Goal: Information Seeking & Learning: Learn about a topic

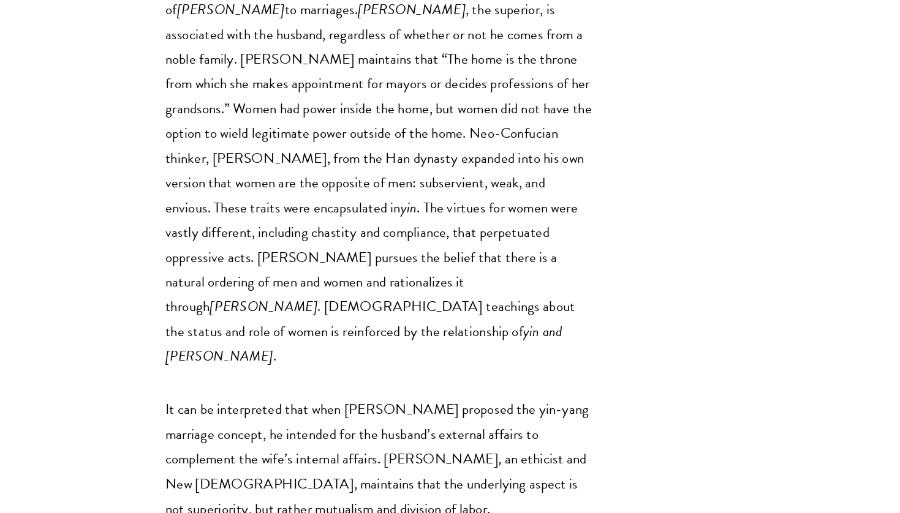
scroll to position [2729, 0]
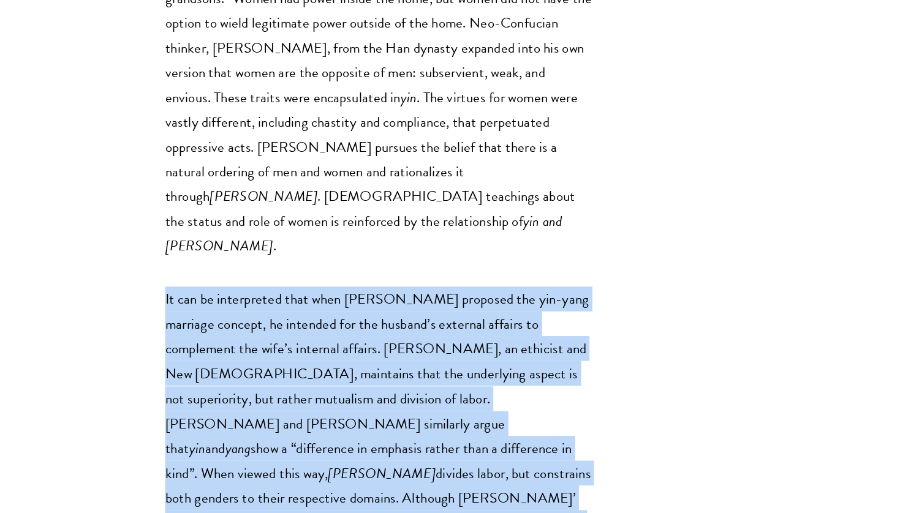
scroll to position [2806, 0]
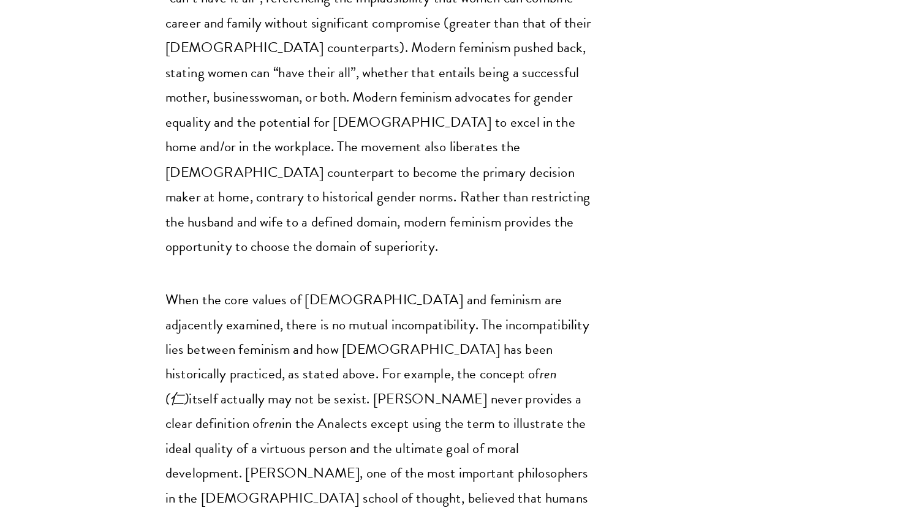
scroll to position [3620, 0]
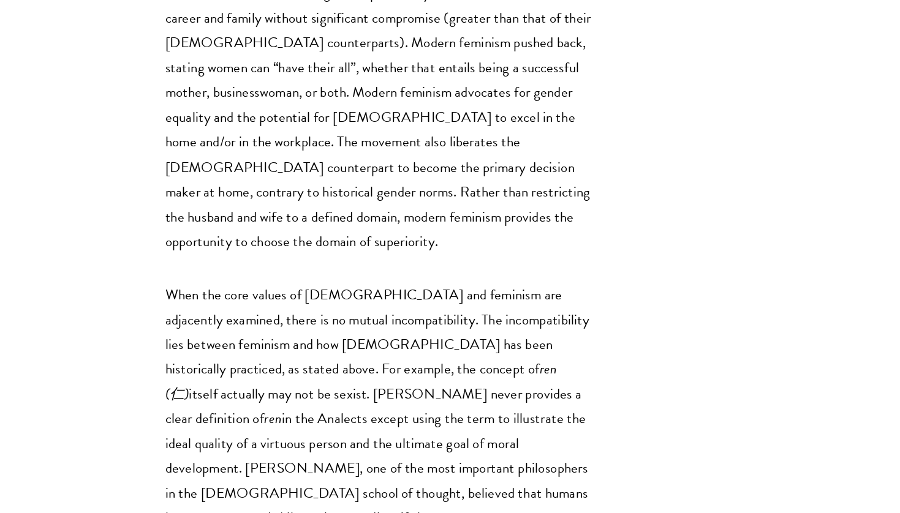
click at [525, 97] on div "Schwarzman Scholars worked together to create an academic journal, reflecting t…" at bounding box center [343, 9] width 565 height 6185
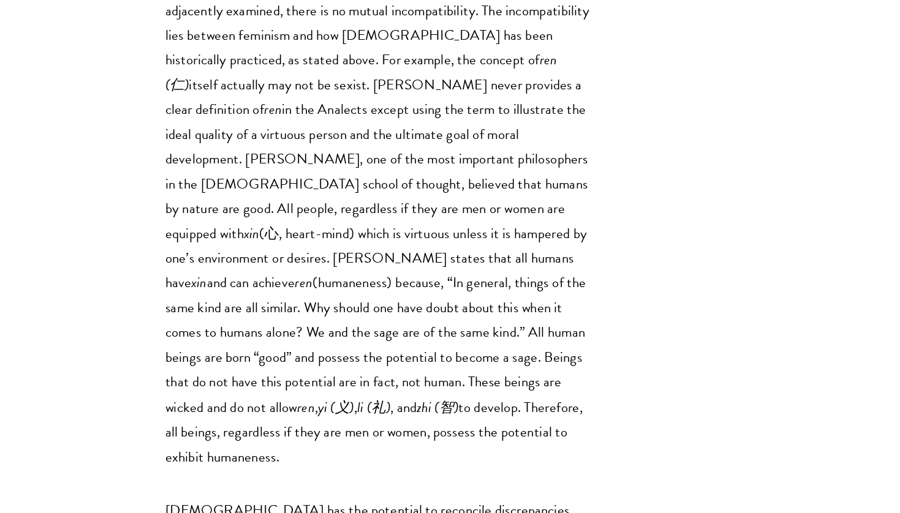
scroll to position [3890, 0]
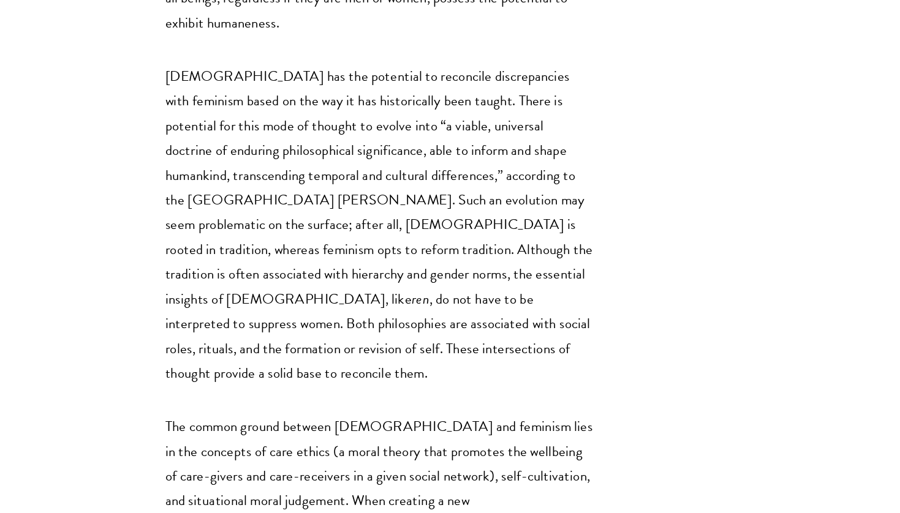
scroll to position [4229, 0]
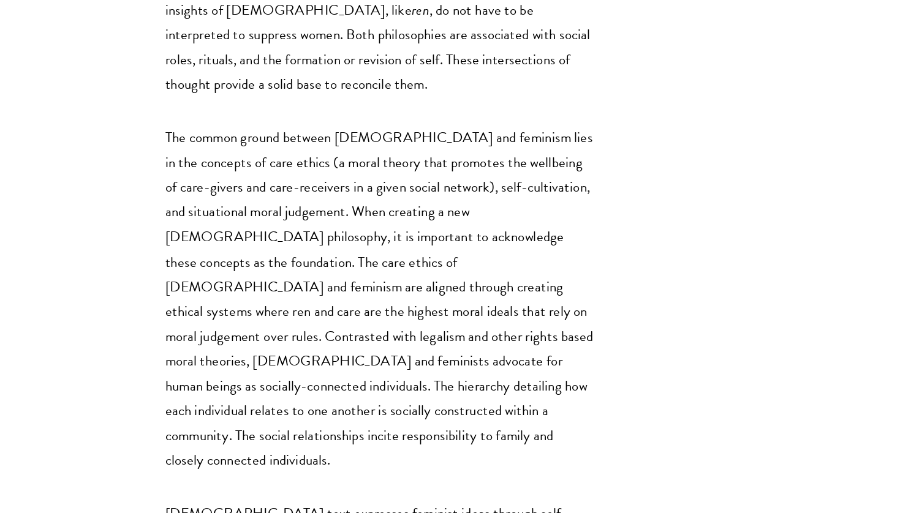
scroll to position [4468, 0]
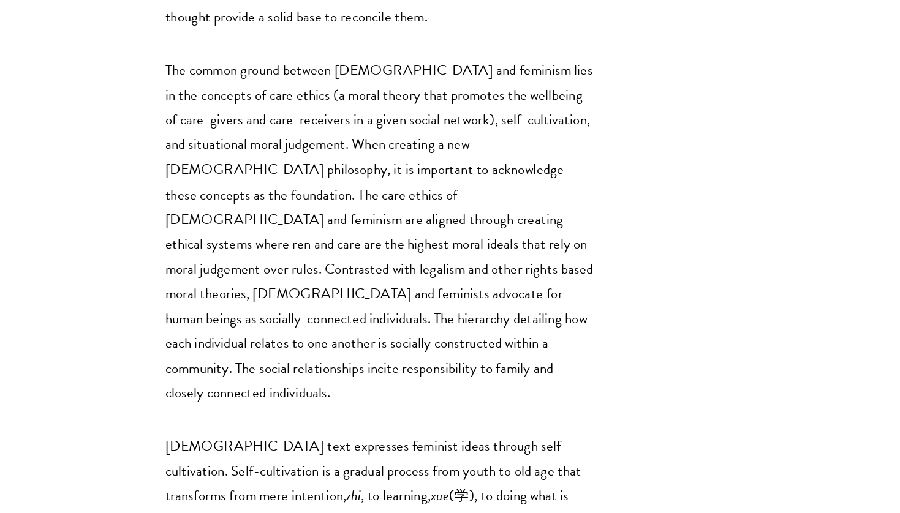
scroll to position [4520, 0]
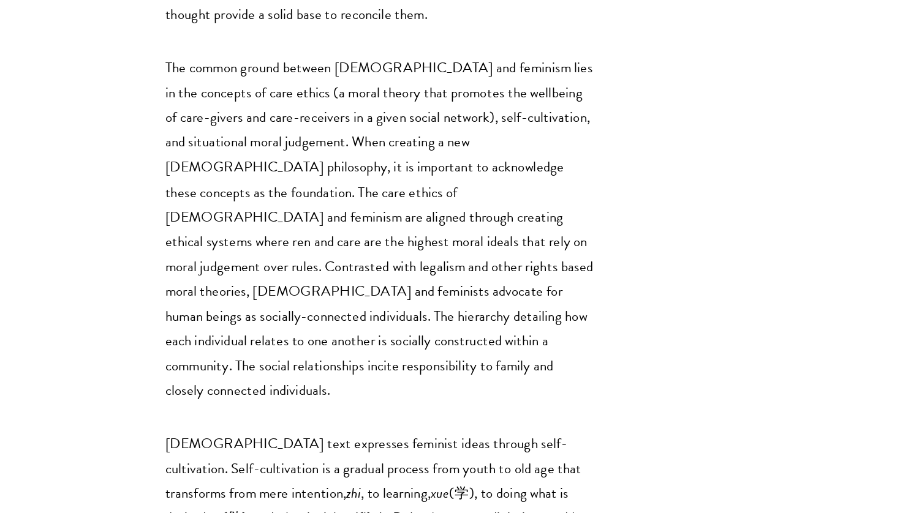
drag, startPoint x: 360, startPoint y: 84, endPoint x: 292, endPoint y: 89, distance: 68.2
copy p "[DEMOGRAPHIC_DATA][PERSON_NAME]"
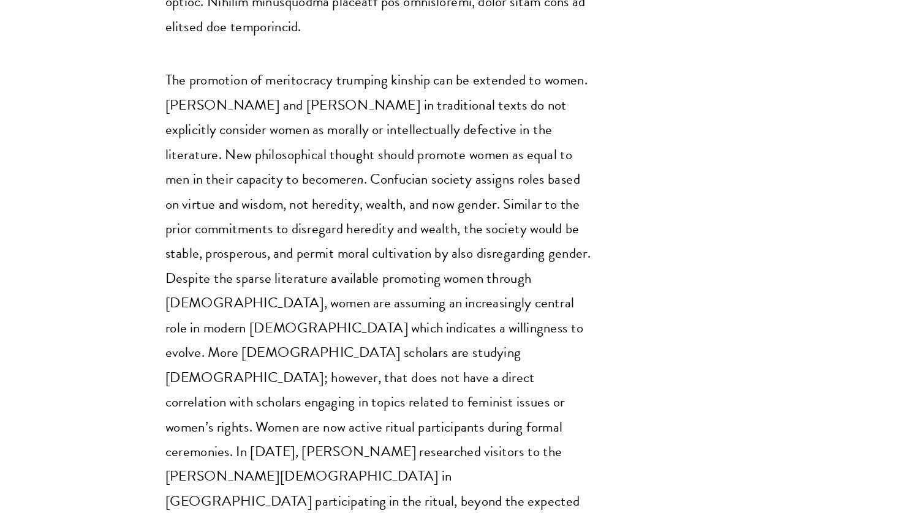
scroll to position [5573, 0]
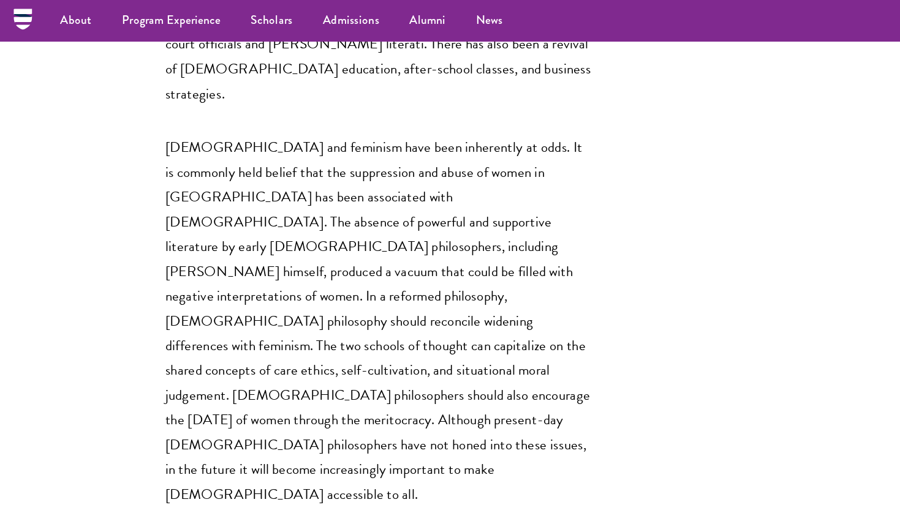
scroll to position [5905, 0]
